Goal: Task Accomplishment & Management: Use online tool/utility

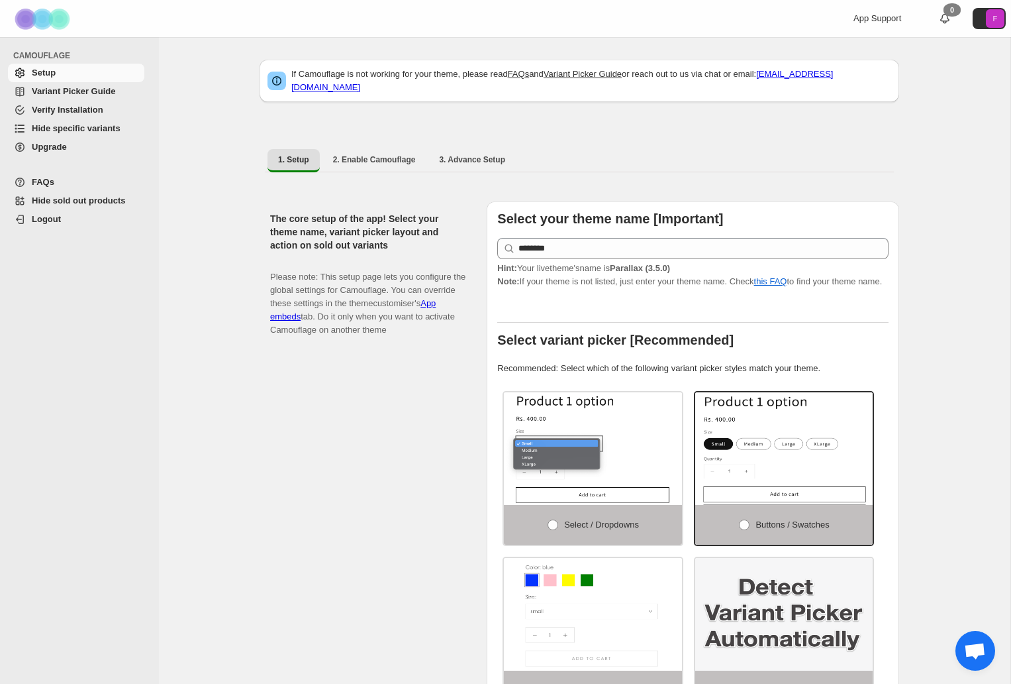
click at [104, 128] on span "Hide specific variants" at bounding box center [76, 128] width 89 height 10
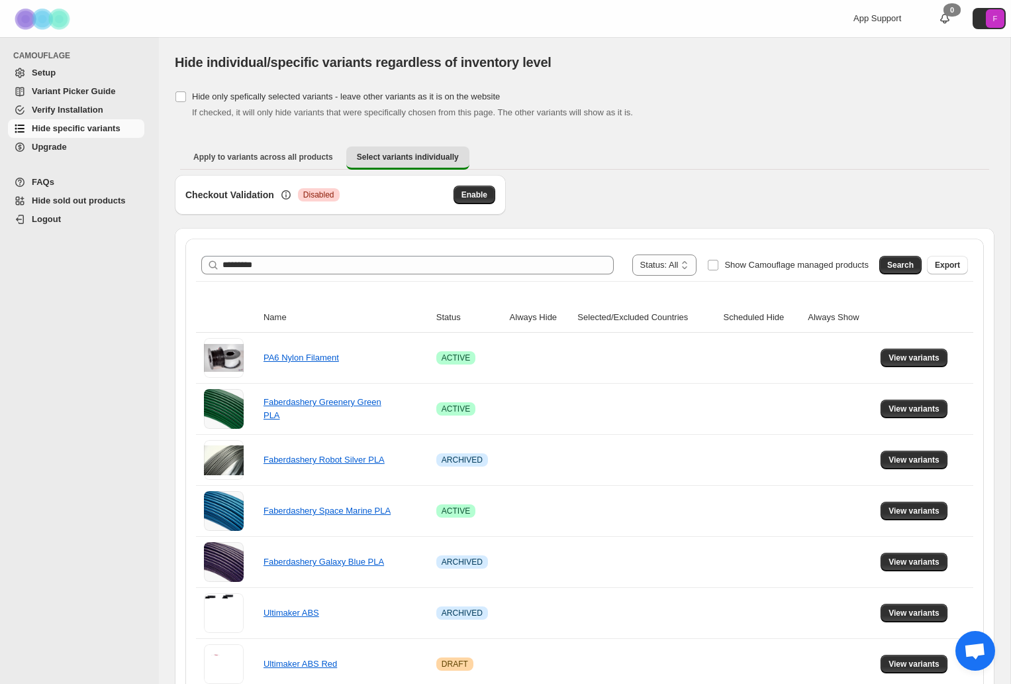
type input "*********"
click at [897, 267] on span "Search" at bounding box center [901, 265] width 26 height 11
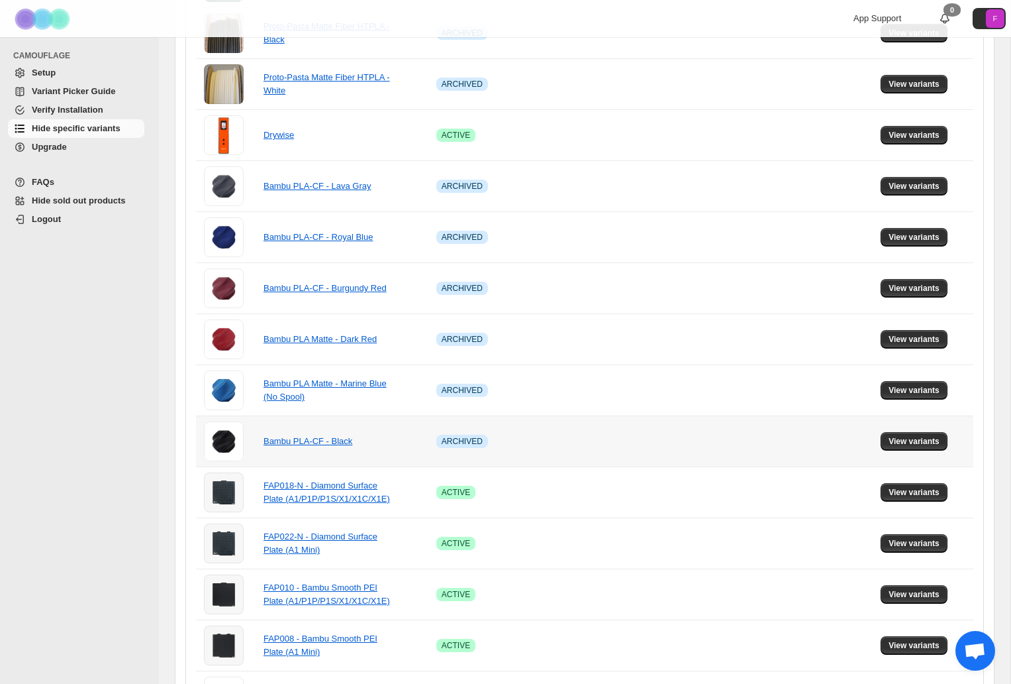
scroll to position [729, 0]
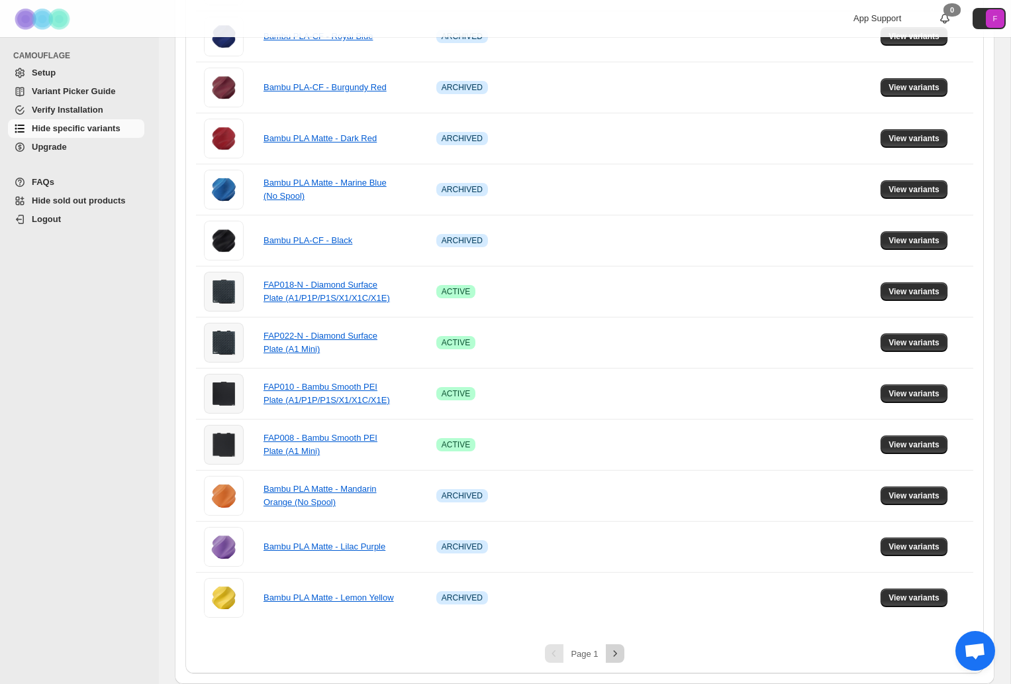
click at [613, 650] on icon "Next" at bounding box center [615, 652] width 13 height 13
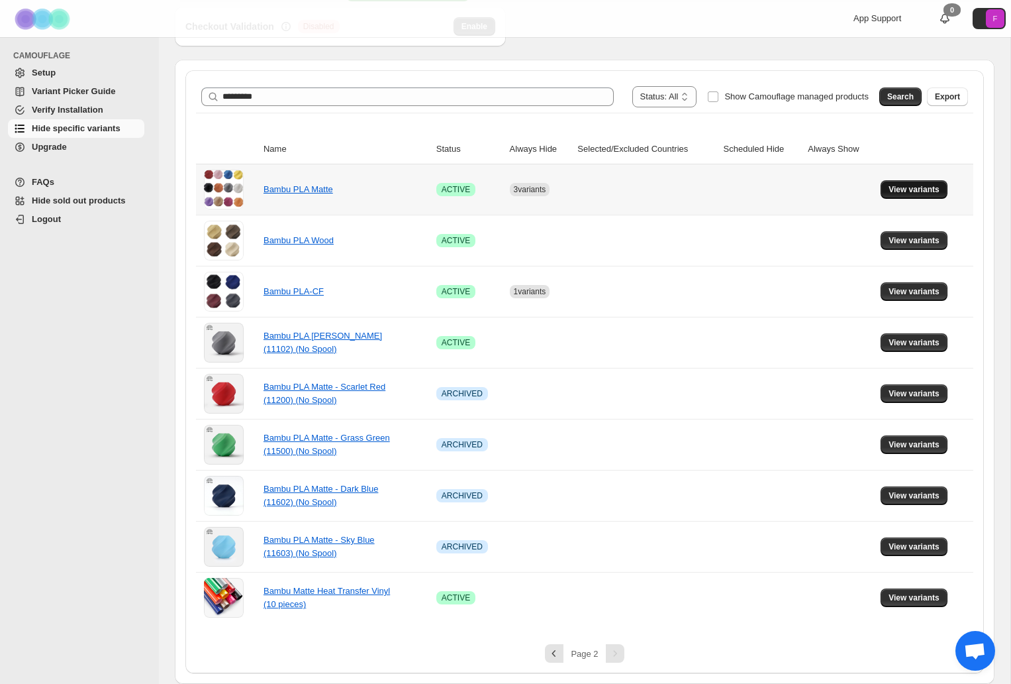
click at [926, 187] on span "View variants" at bounding box center [914, 189] width 51 height 11
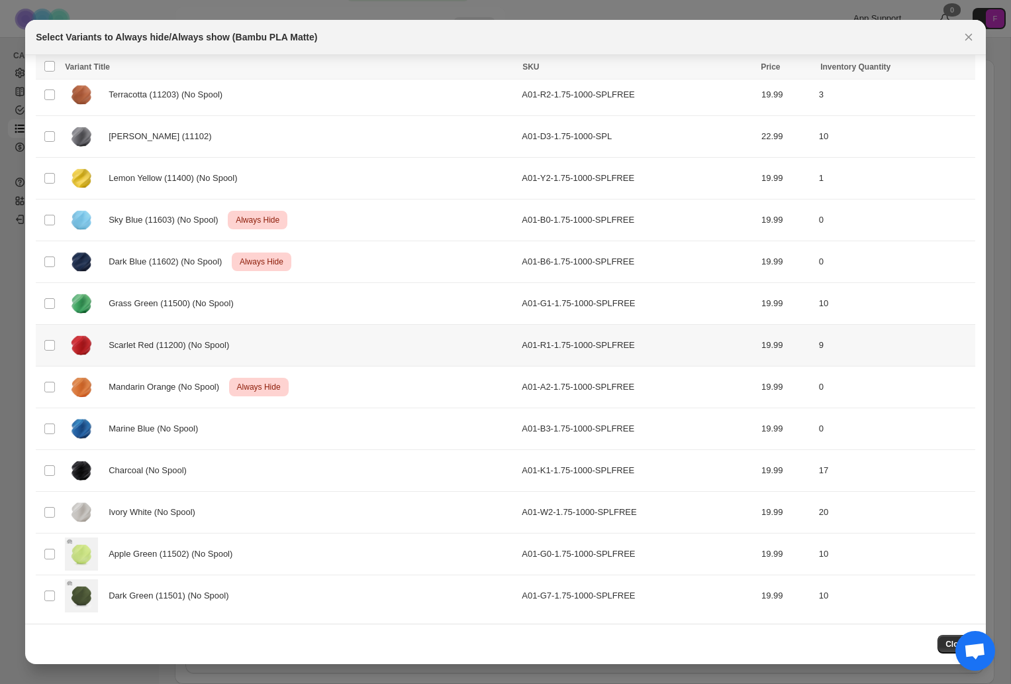
scroll to position [463, 0]
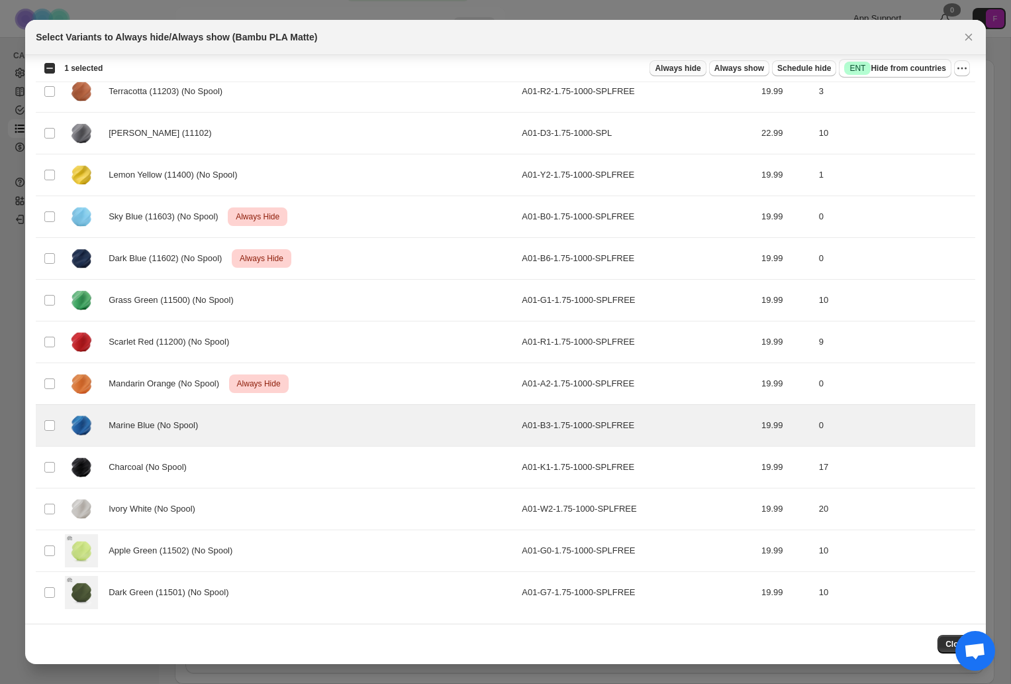
click at [680, 68] on span "Always hide" at bounding box center [678, 68] width 46 height 11
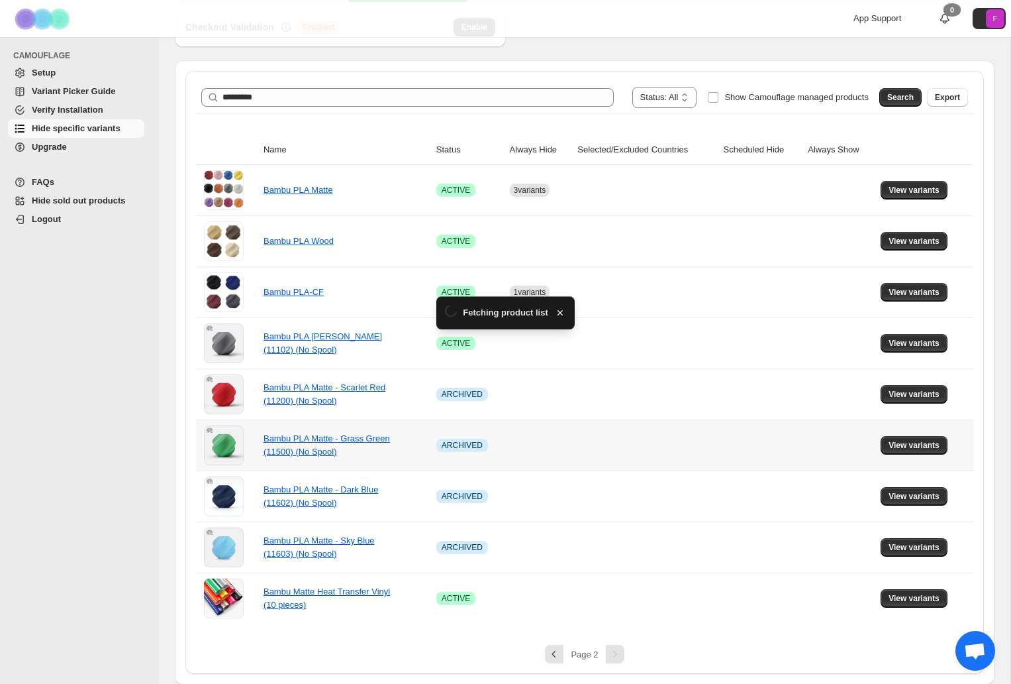
scroll to position [168, 0]
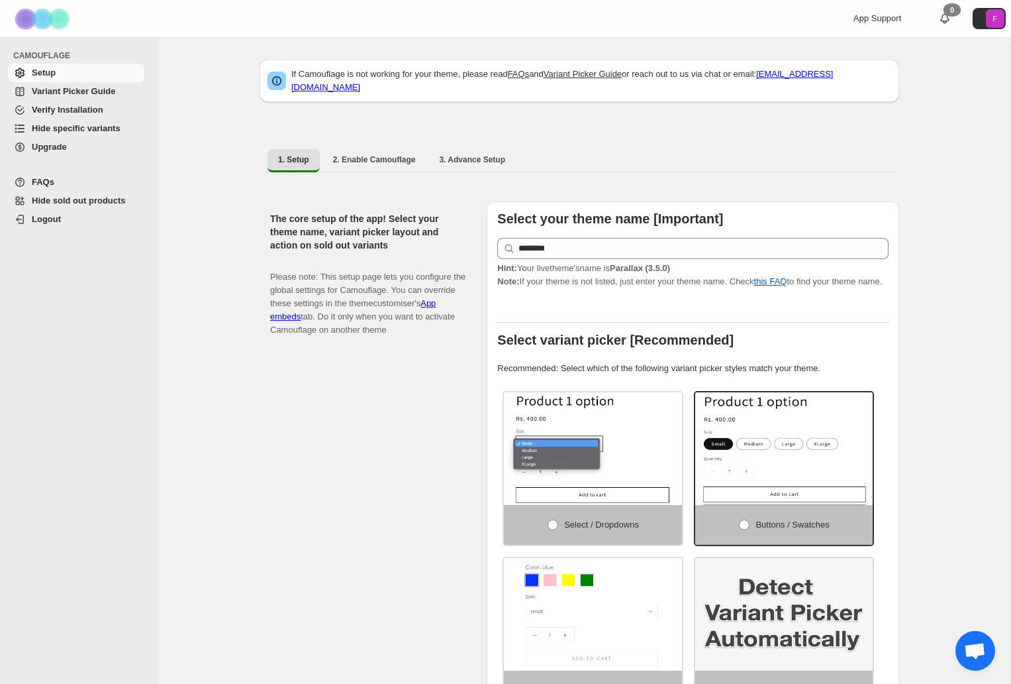
click at [91, 133] on span "Hide specific variants" at bounding box center [76, 128] width 89 height 10
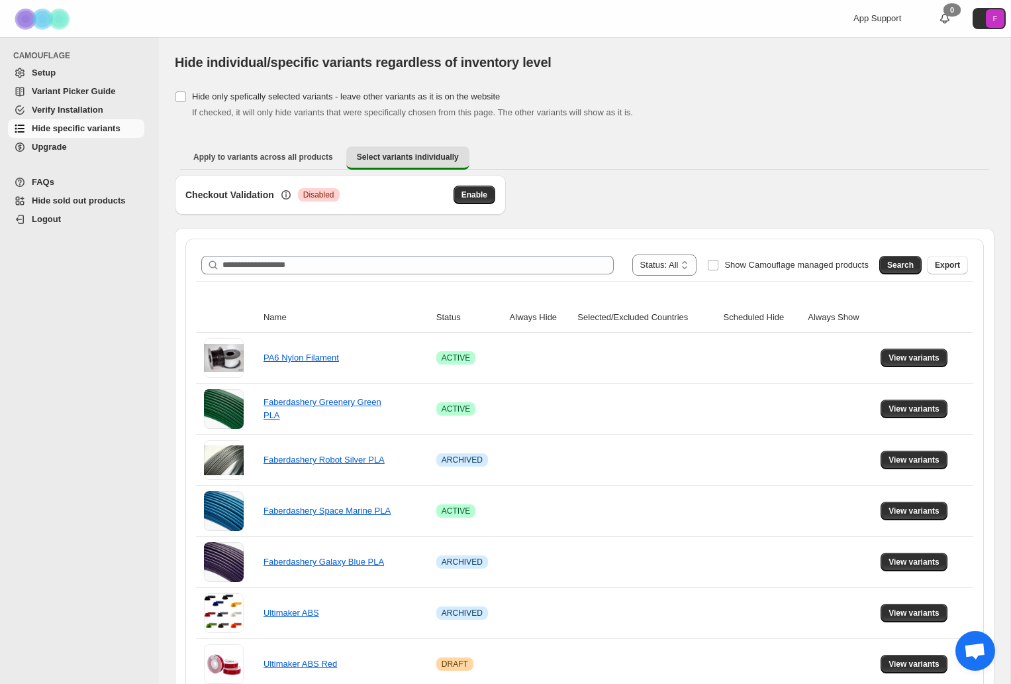
click at [450, 279] on div "**********" at bounding box center [585, 265] width 778 height 32
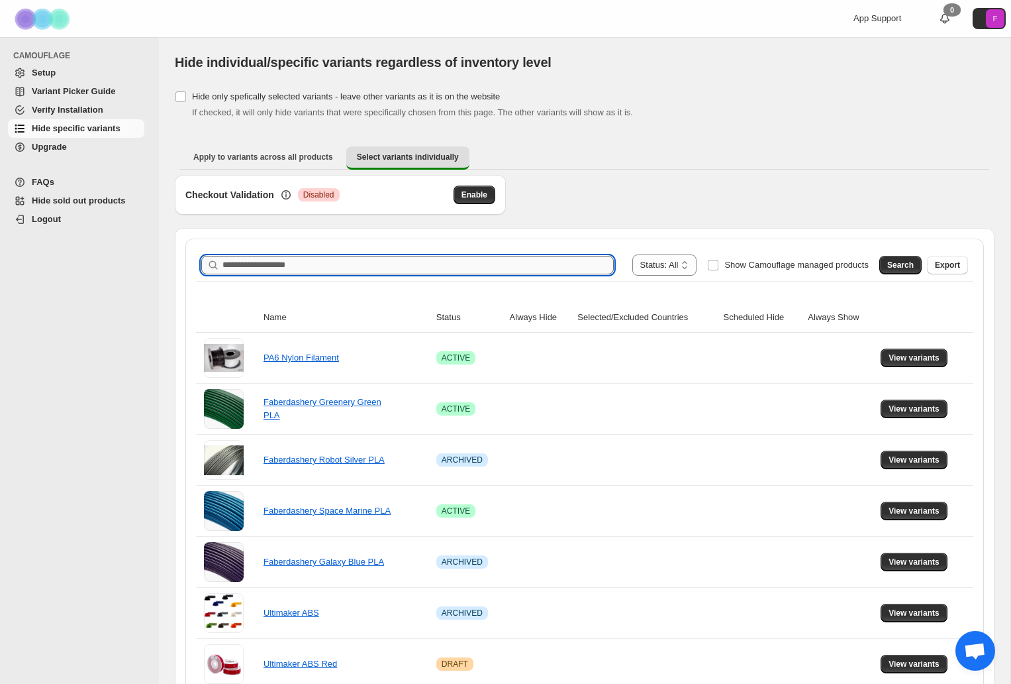
click at [465, 266] on input "Search product name" at bounding box center [418, 265] width 391 height 19
type input "*********"
click at [897, 273] on button "Search" at bounding box center [901, 265] width 42 height 19
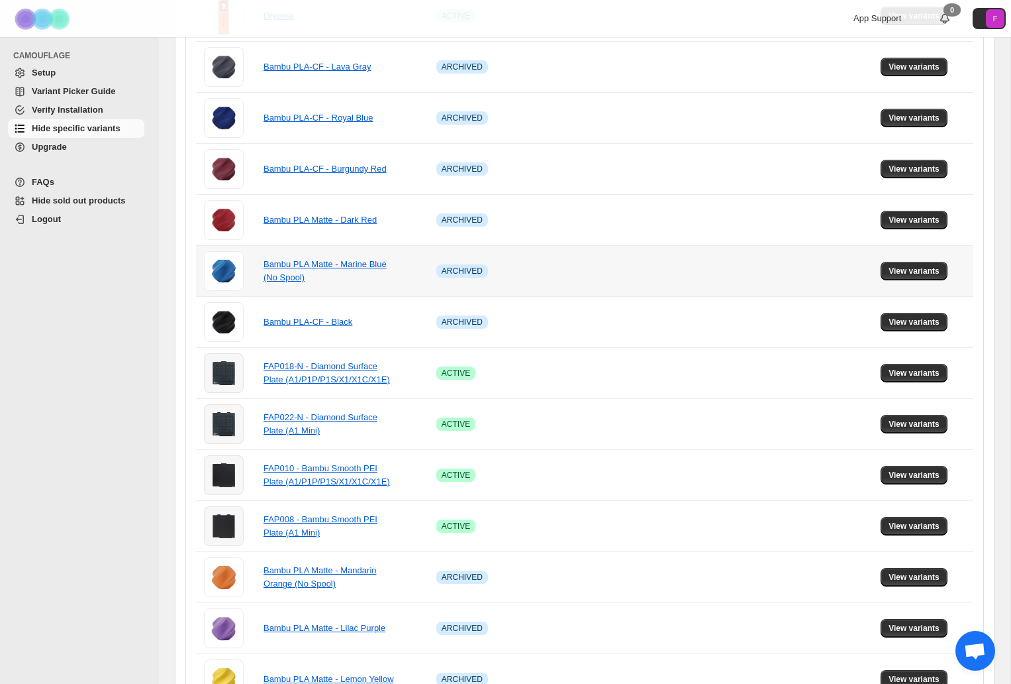
scroll to position [729, 0]
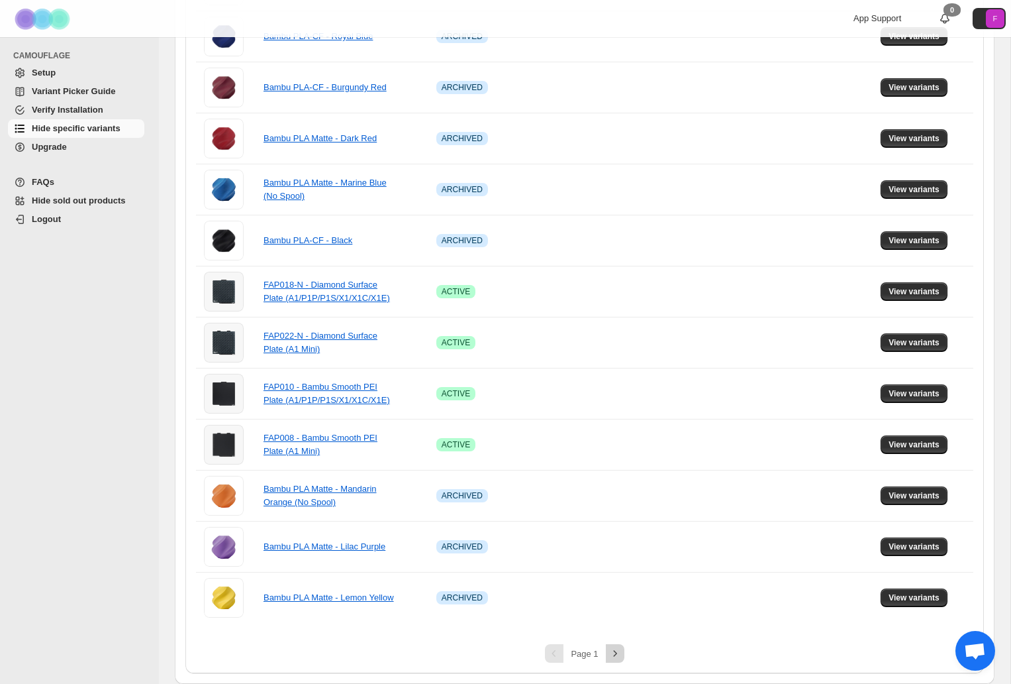
click at [617, 651] on icon "Next" at bounding box center [615, 652] width 13 height 13
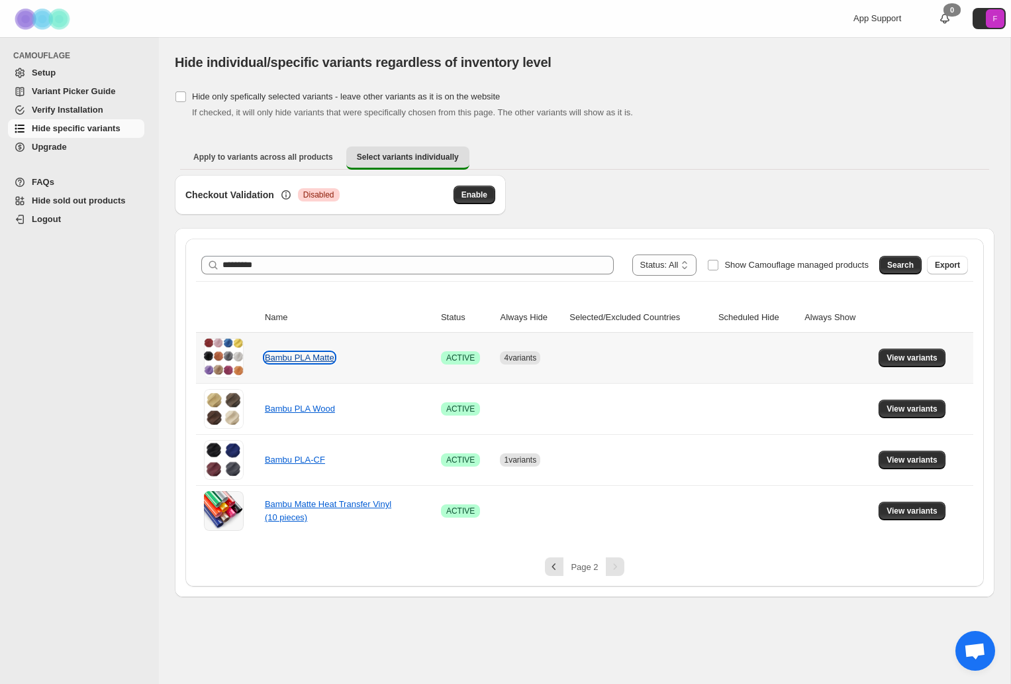
click at [311, 359] on link "Bambu PLA Matte" at bounding box center [300, 357] width 70 height 10
click at [918, 354] on span "View variants" at bounding box center [912, 357] width 51 height 11
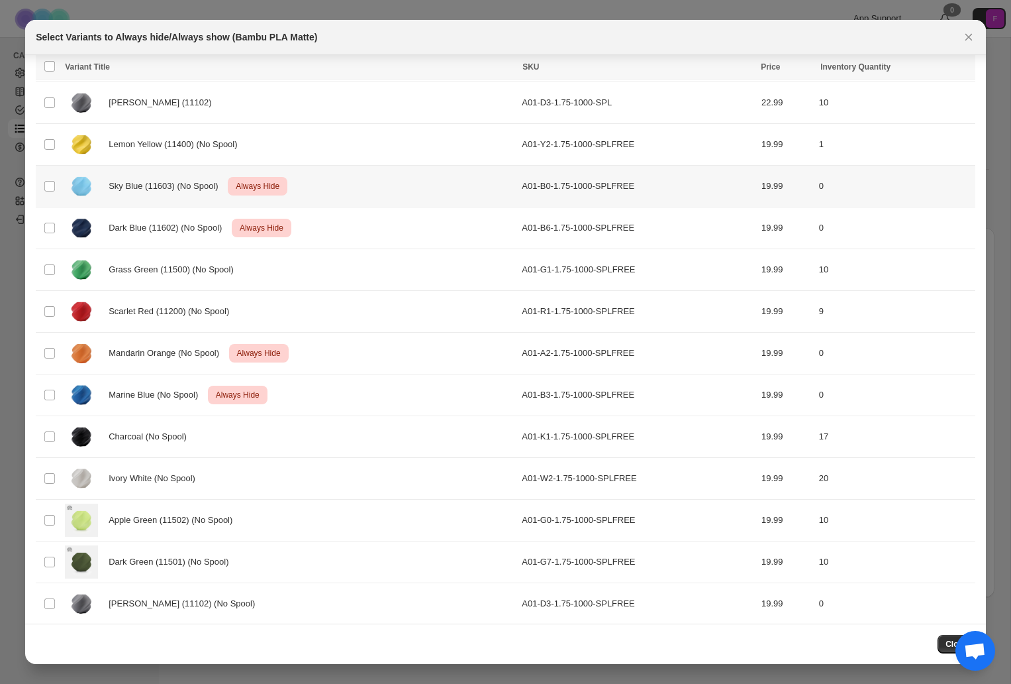
scroll to position [505, 0]
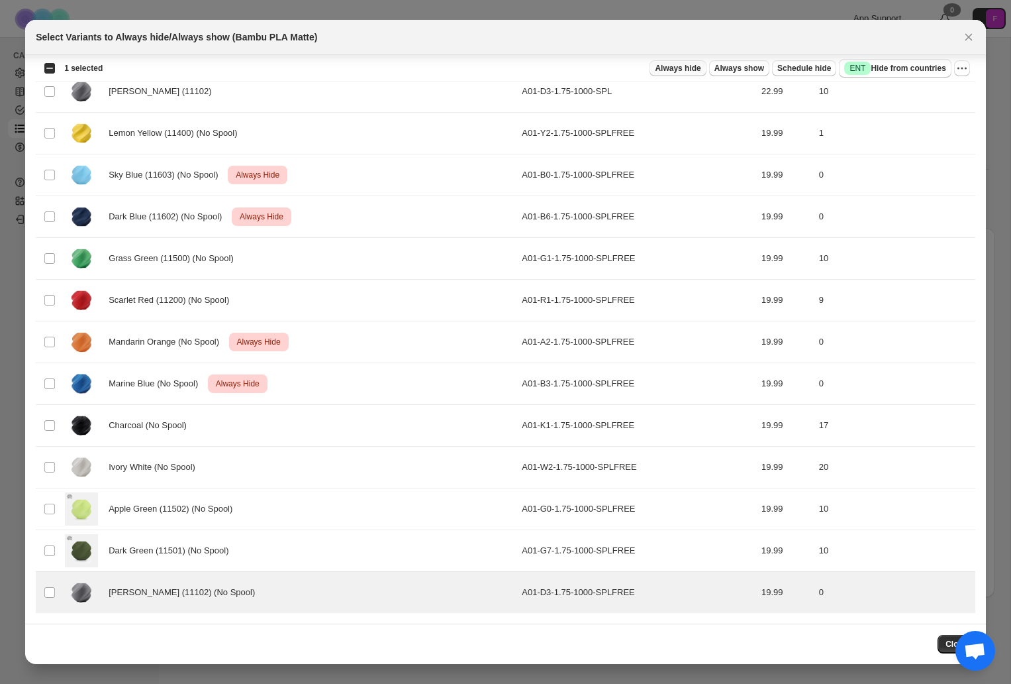
click at [676, 68] on span "Always hide" at bounding box center [678, 68] width 46 height 11
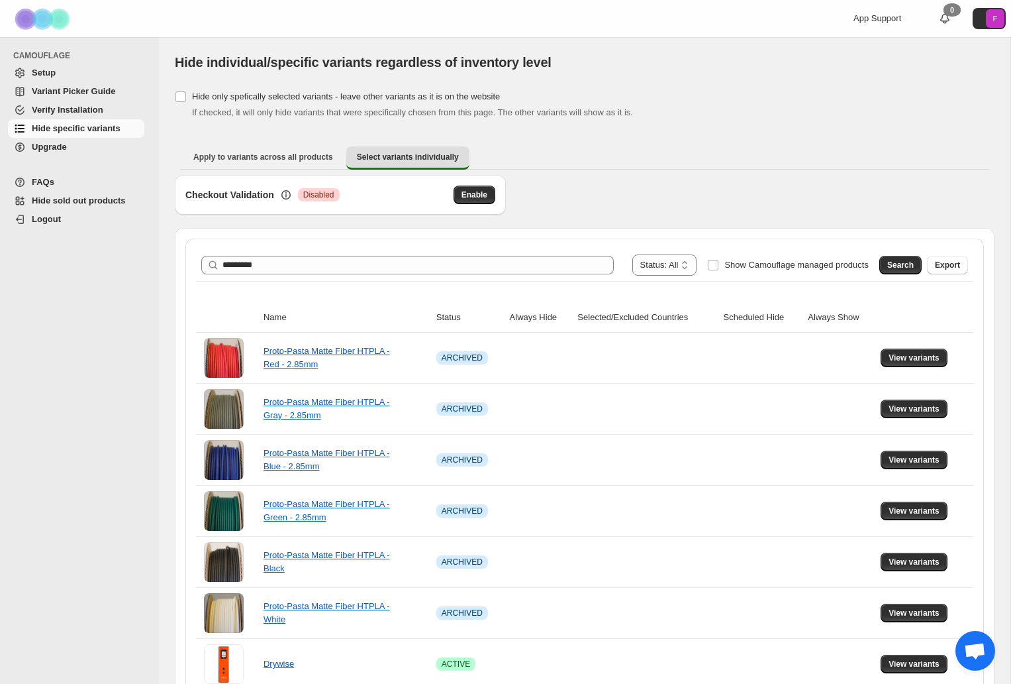
click at [32, 21] on img at bounding box center [44, 19] width 66 height 36
